Goal: Task Accomplishment & Management: Manage account settings

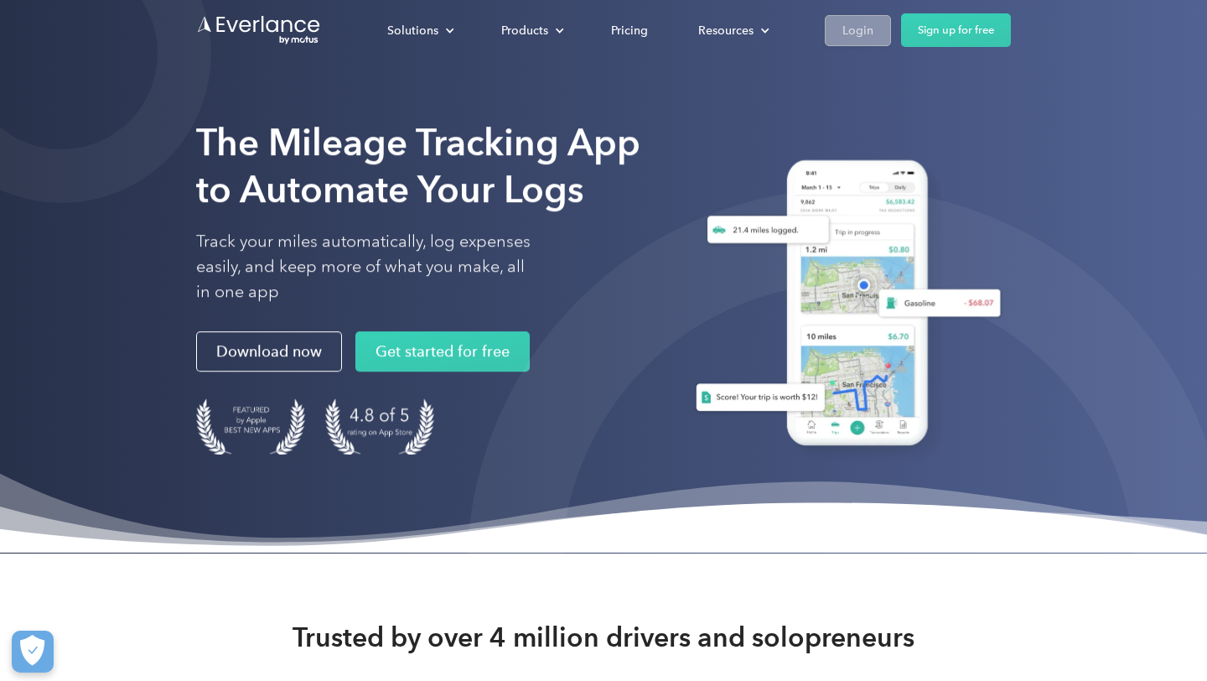
click at [871, 29] on div "Login" at bounding box center [857, 30] width 31 height 21
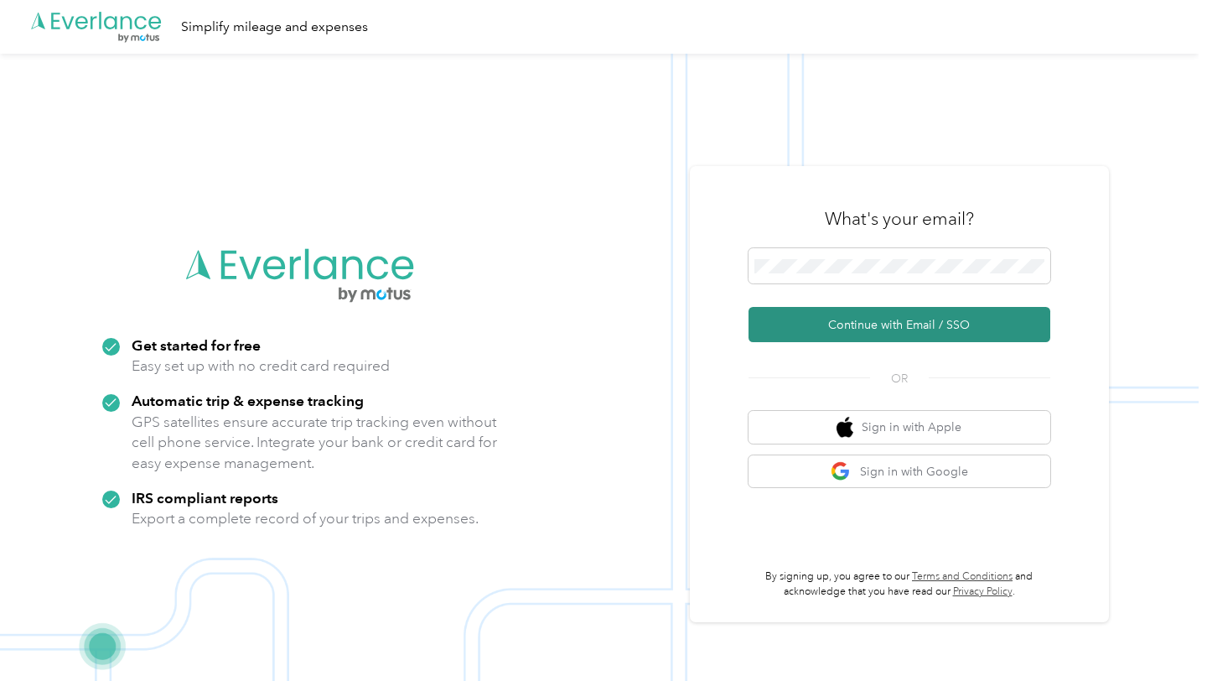
click at [779, 312] on button "Continue with Email / SSO" at bounding box center [899, 324] width 302 height 35
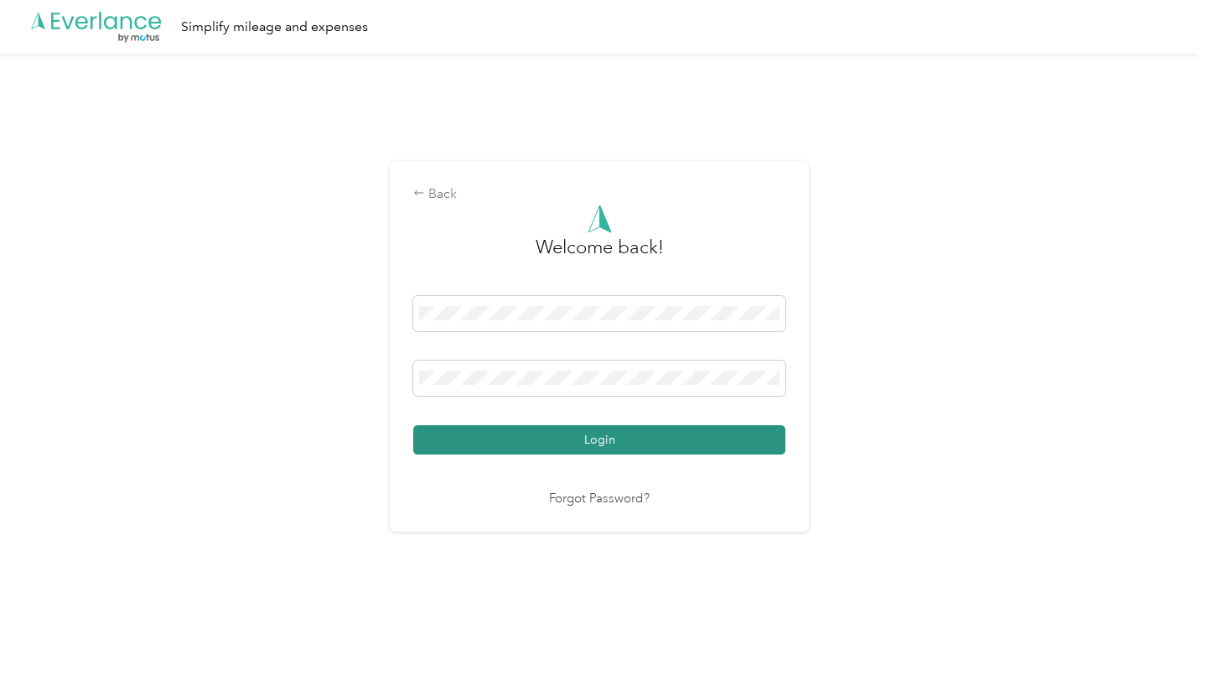
click at [547, 429] on button "Login" at bounding box center [599, 439] width 372 height 29
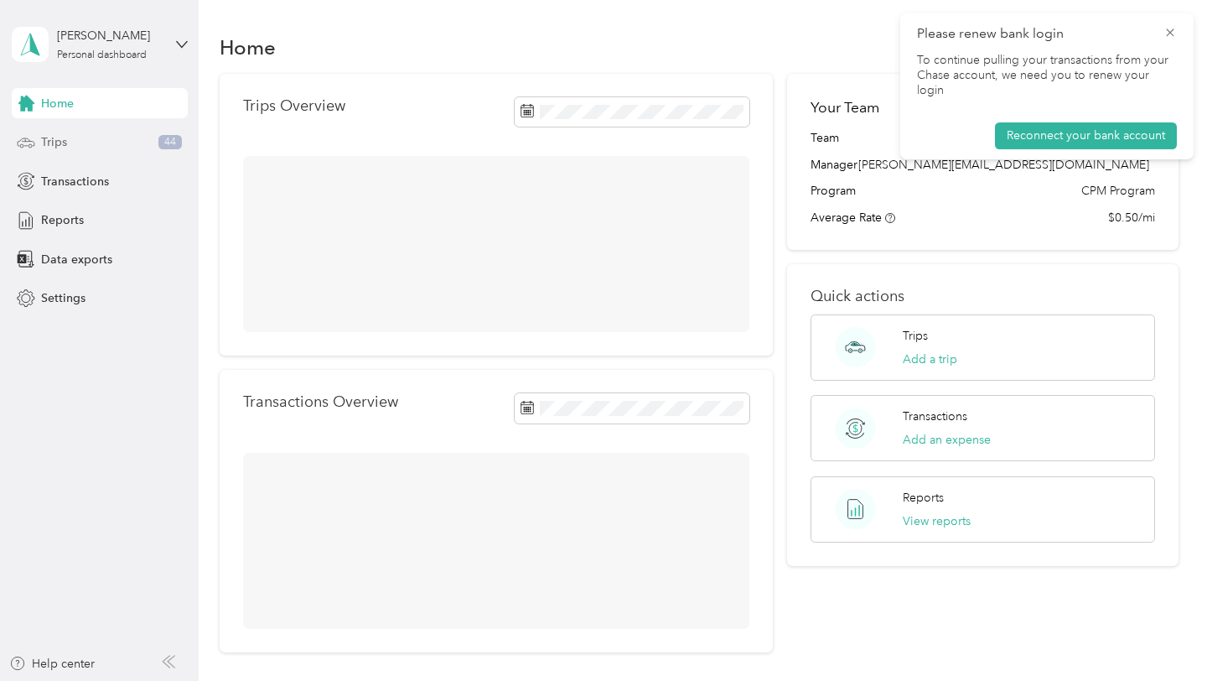
click at [70, 145] on div "Trips 44" at bounding box center [100, 142] width 176 height 30
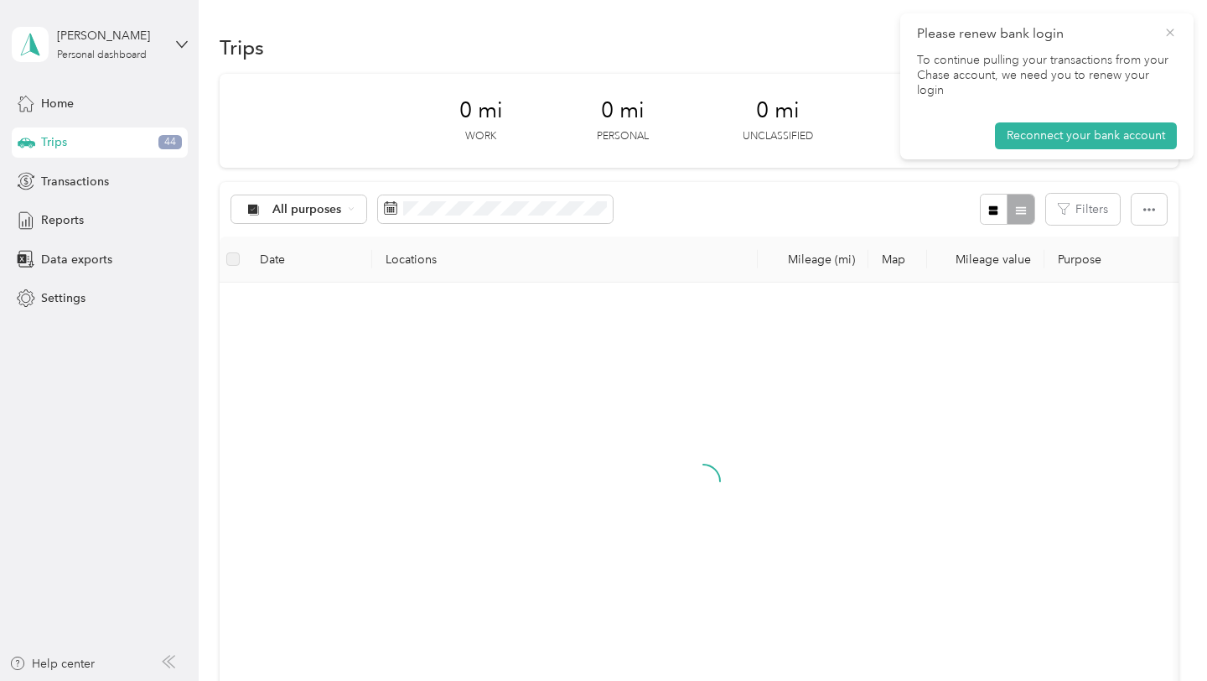
click at [1167, 38] on icon at bounding box center [1169, 32] width 13 height 15
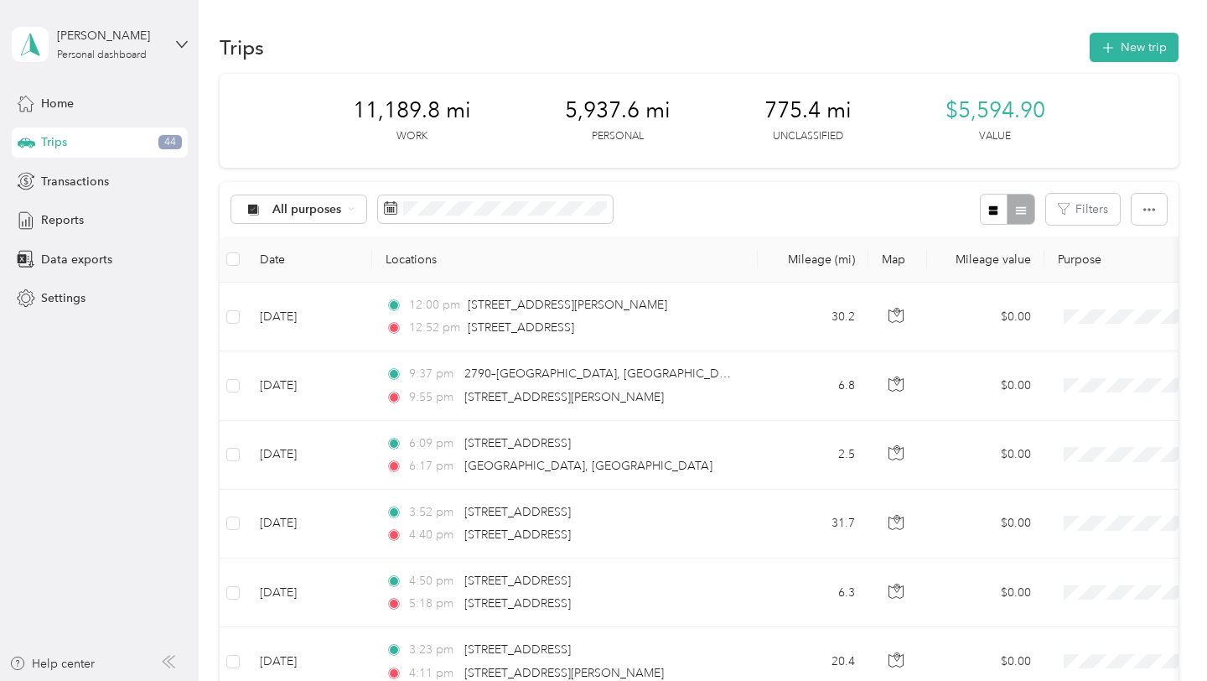
click at [670, 188] on div "All purposes Filters" at bounding box center [699, 209] width 959 height 54
